Goal: Information Seeking & Learning: Learn about a topic

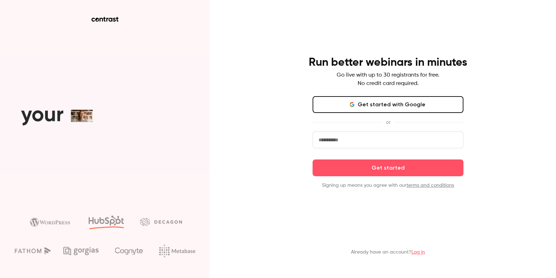
click at [419, 252] on link "Log in" at bounding box center [419, 252] width 14 height 5
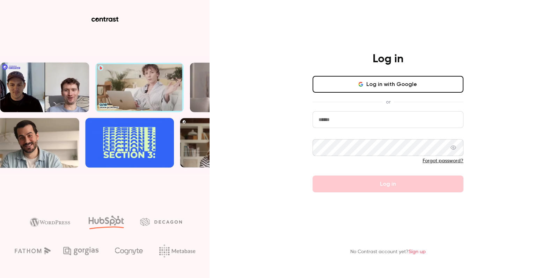
click at [393, 87] on button "Log in with Google" at bounding box center [388, 84] width 151 height 17
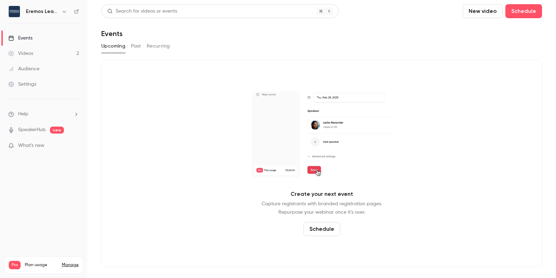
click at [136, 45] on button "Past" at bounding box center [136, 46] width 10 height 11
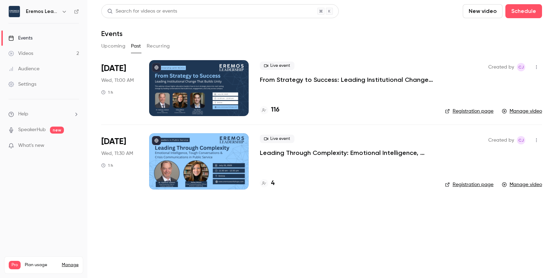
click at [298, 80] on p "From Strategy to Success: Leading Institutional Change That Builds Unity" at bounding box center [347, 79] width 174 height 8
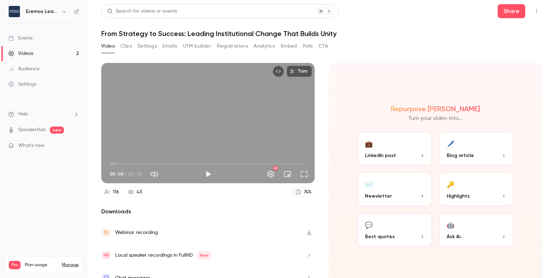
click at [267, 45] on button "Analytics" at bounding box center [265, 46] width 22 height 11
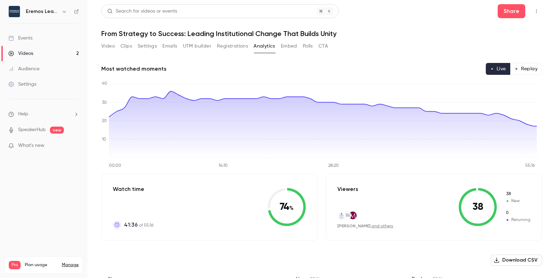
click at [310, 45] on button "Polls" at bounding box center [308, 46] width 10 height 11
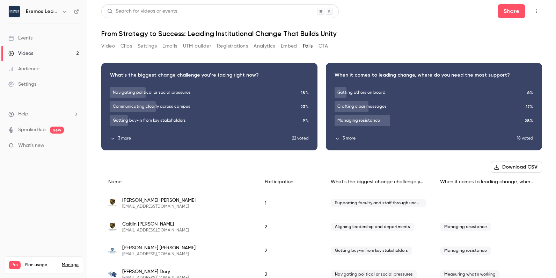
click at [326, 45] on button "CTA" at bounding box center [323, 46] width 9 height 11
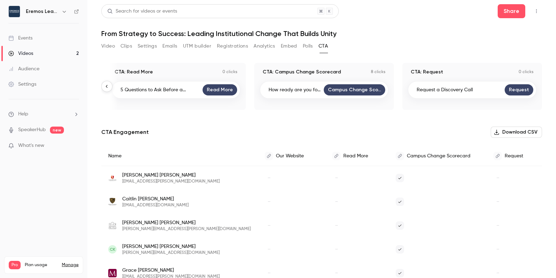
scroll to position [0, 149]
click at [306, 47] on button "Polls" at bounding box center [308, 46] width 10 height 11
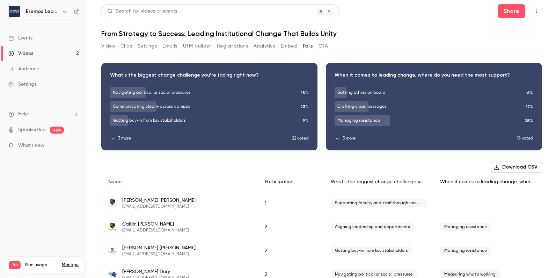
click at [289, 46] on button "Embed" at bounding box center [289, 46] width 16 height 11
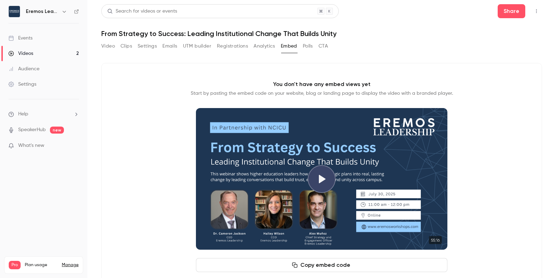
click at [264, 47] on button "Analytics" at bounding box center [265, 46] width 22 height 11
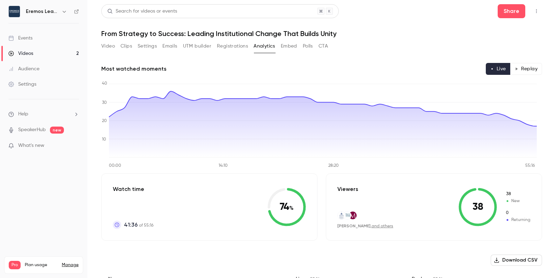
click at [108, 47] on button "Video" at bounding box center [108, 46] width 14 height 11
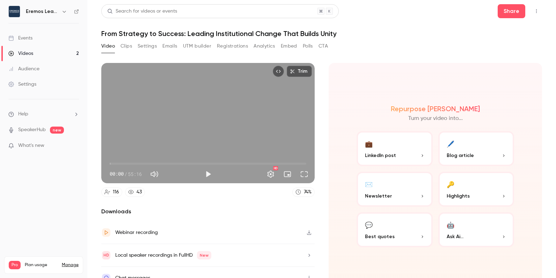
scroll to position [9, 0]
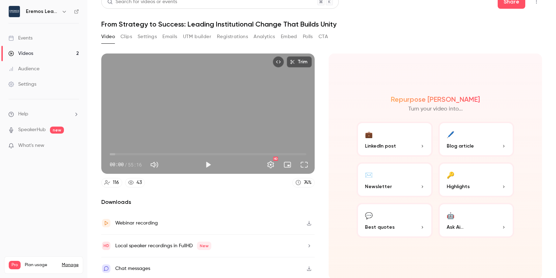
click at [152, 266] on div "Chat messages" at bounding box center [208, 268] width 214 height 22
click at [128, 39] on button "Clips" at bounding box center [127, 36] width 12 height 11
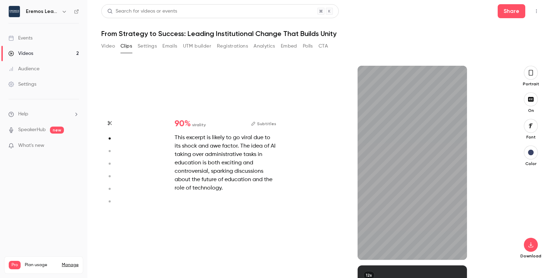
scroll to position [238, 0]
type input "*"
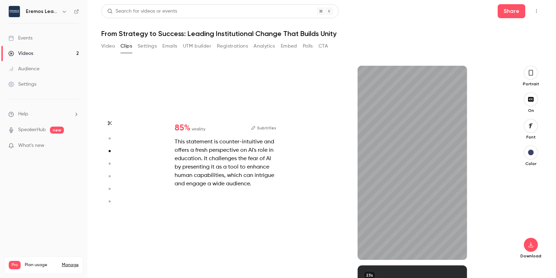
scroll to position [399, 0]
type input "*"
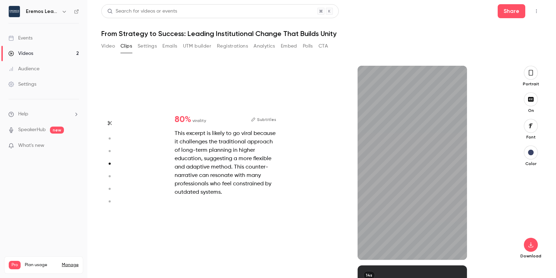
scroll to position [599, 0]
type input "****"
click at [104, 48] on button "Video" at bounding box center [108, 46] width 14 height 11
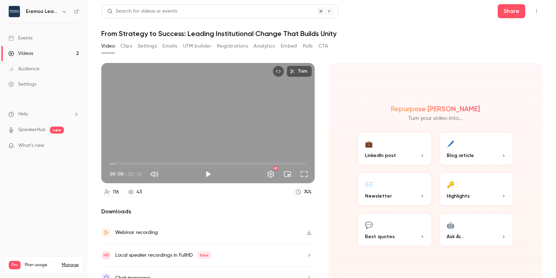
scroll to position [9, 0]
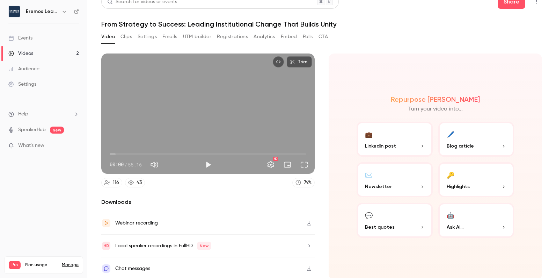
click at [392, 41] on div "Video Clips Settings Emails UTM builder Registrations Analytics Embed Polls CTA" at bounding box center [321, 38] width 441 height 14
click at [130, 38] on button "Clips" at bounding box center [127, 36] width 12 height 11
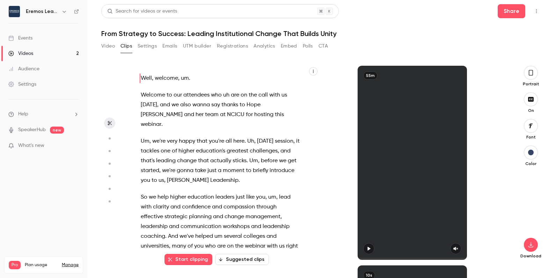
click at [150, 46] on button "Settings" at bounding box center [147, 46] width 19 height 11
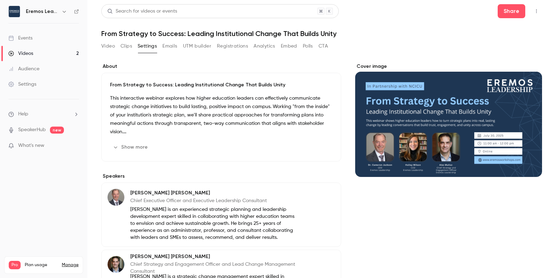
click at [170, 46] on button "Emails" at bounding box center [170, 46] width 15 height 11
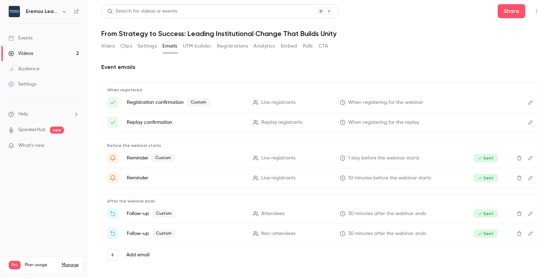
click at [195, 47] on button "UTM builder" at bounding box center [197, 46] width 28 height 11
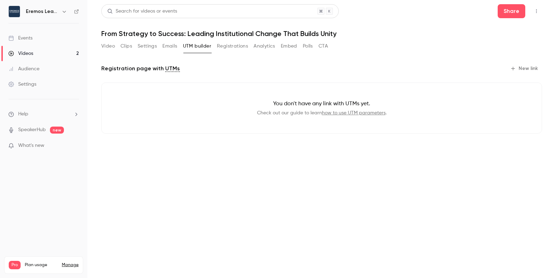
click at [235, 49] on button "Registrations" at bounding box center [232, 46] width 31 height 11
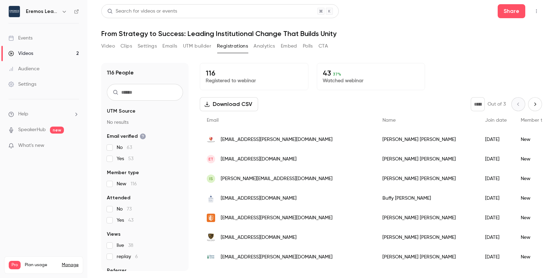
click at [206, 45] on button "UTM builder" at bounding box center [197, 46] width 28 height 11
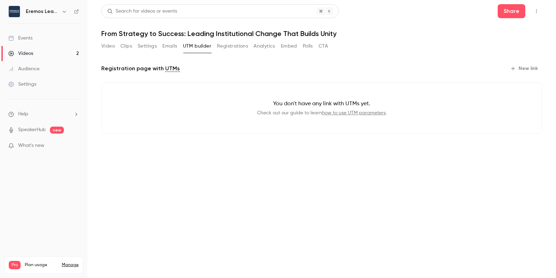
click at [235, 46] on button "Registrations" at bounding box center [232, 46] width 31 height 11
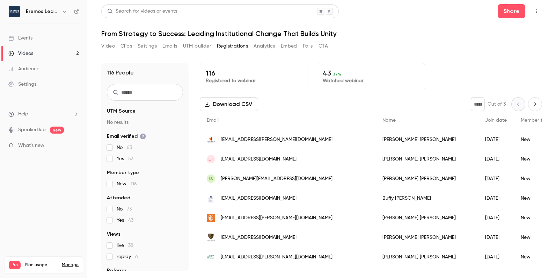
click at [269, 46] on button "Analytics" at bounding box center [265, 46] width 22 height 11
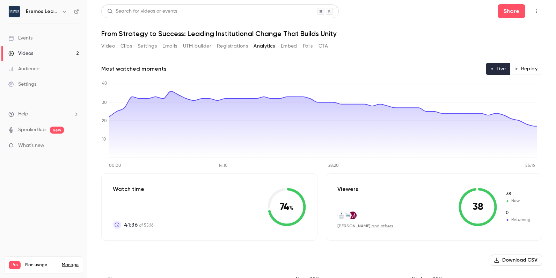
click at [287, 46] on button "Embed" at bounding box center [289, 46] width 16 height 11
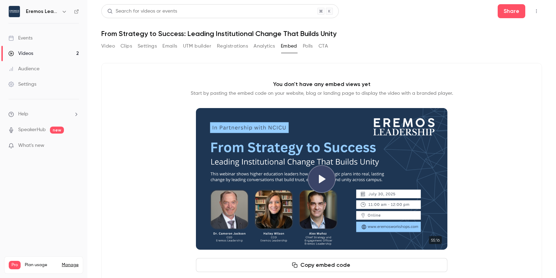
click at [307, 46] on button "Polls" at bounding box center [308, 46] width 10 height 11
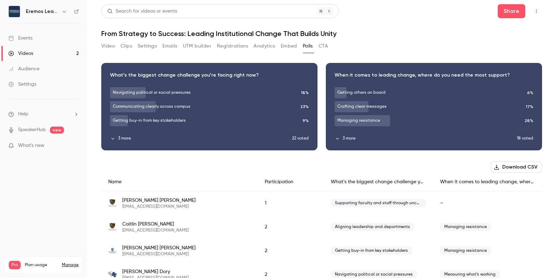
click at [263, 45] on button "Analytics" at bounding box center [265, 46] width 22 height 11
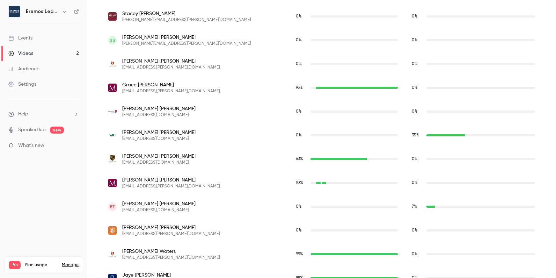
scroll to position [2521, 0]
